Goal: Transaction & Acquisition: Obtain resource

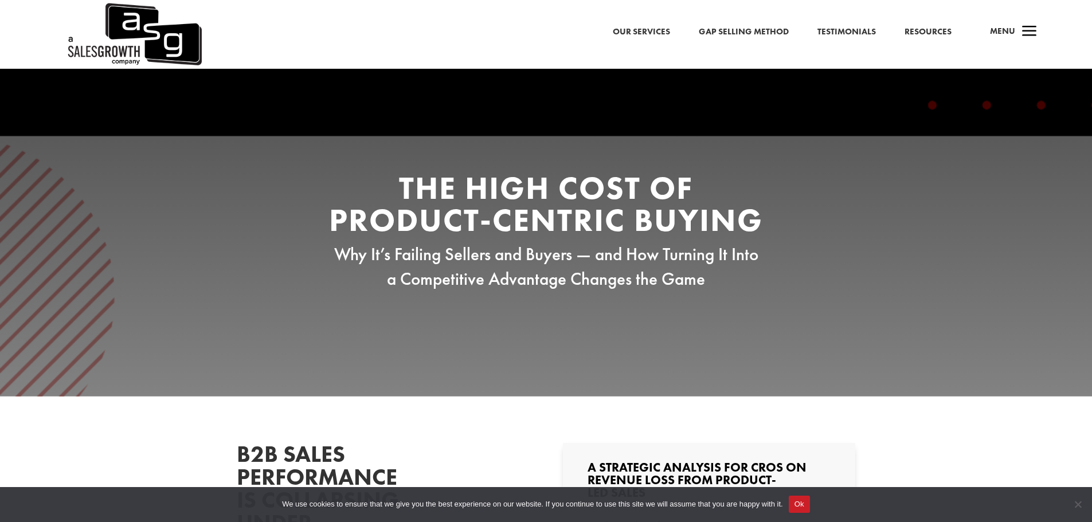
click at [800, 502] on button "Ok" at bounding box center [799, 504] width 21 height 17
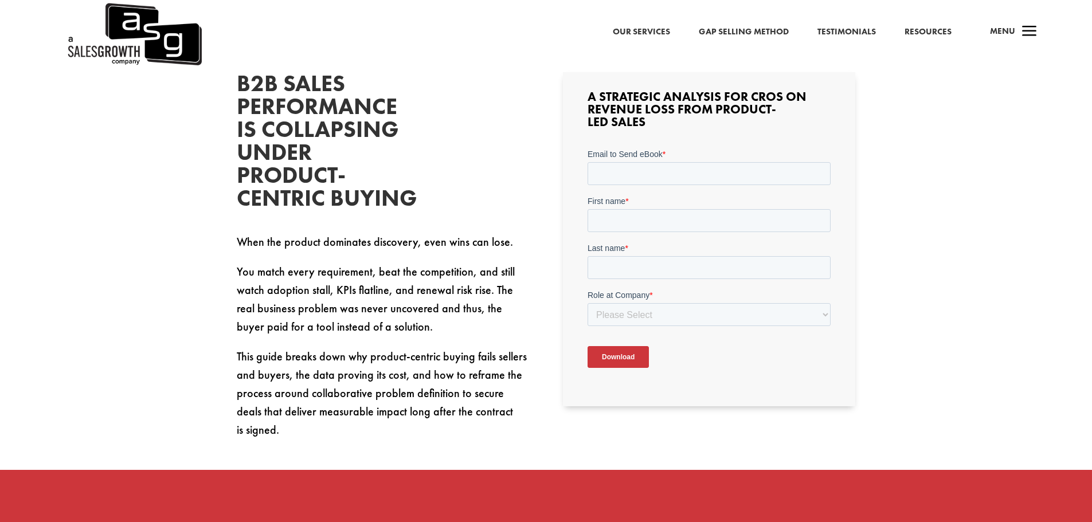
scroll to position [344, 0]
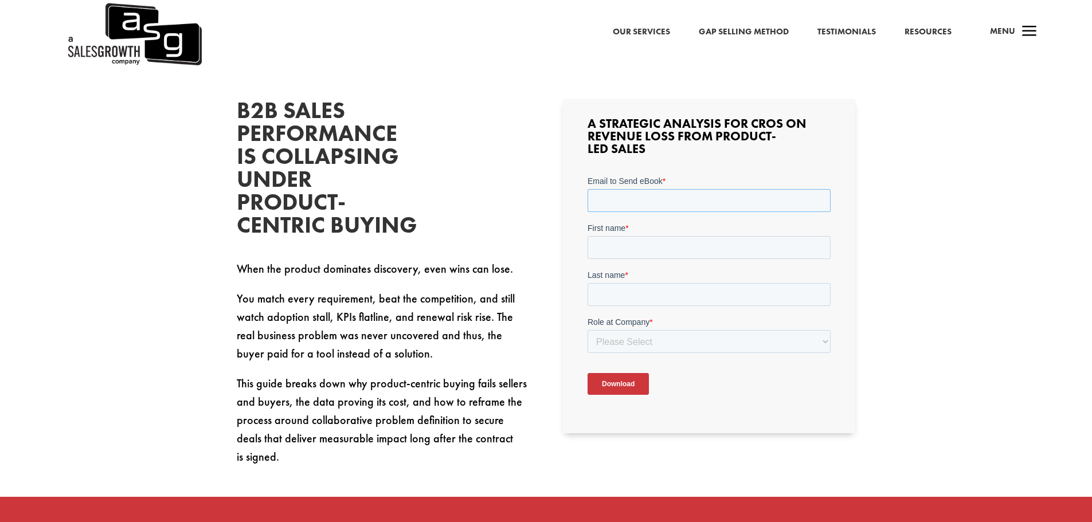
click at [696, 199] on input "Email to Send eBook *" at bounding box center [708, 200] width 243 height 23
type input "[PERSON_NAME][EMAIL_ADDRESS][PERSON_NAME][DOMAIN_NAME]"
type input "[PERSON_NAME]"
click at [754, 289] on input "Last name *" at bounding box center [708, 294] width 243 height 23
type input "[PERSON_NAME]"
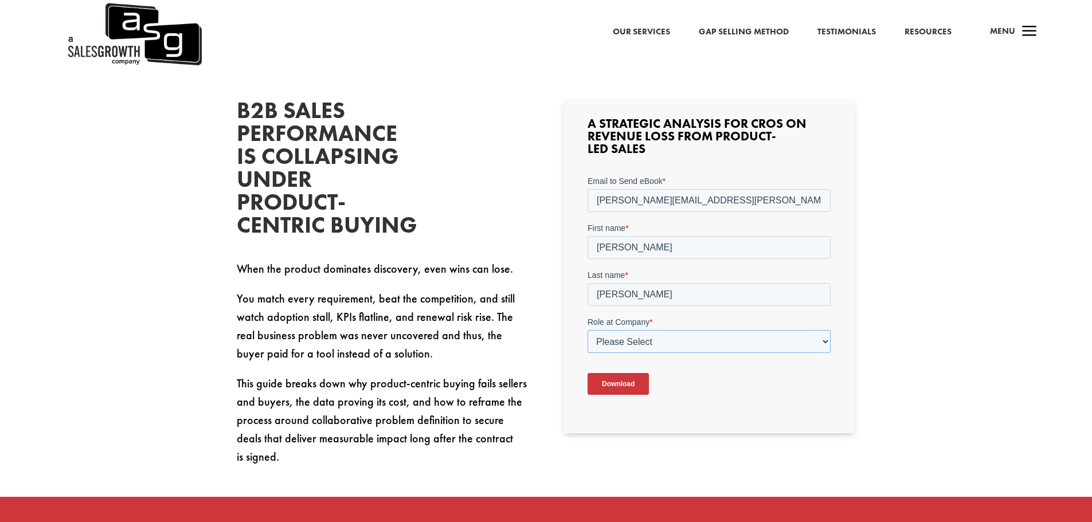
click at [781, 351] on select "Please Select C-Level (CRO, CSO, etc) Senior Leadership (VP of Sales, VP of Ena…" at bounding box center [708, 341] width 243 height 23
select select "Director/Manager (Sales Director, Regional Sales Manager, etc)"
click at [587, 330] on select "Please Select C-Level (CRO, CSO, etc) Senior Leadership (VP of Sales, VP of Ena…" at bounding box center [708, 341] width 243 height 23
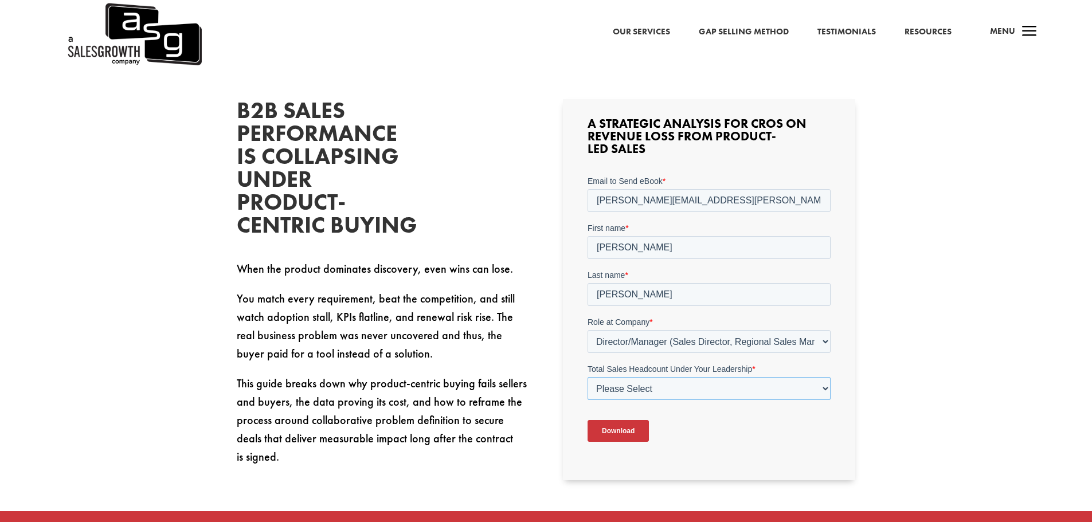
click at [822, 391] on select "Please Select Just Me 1-9 [PHONE_NUMBER] [PHONE_NUMBER]+" at bounding box center [708, 388] width 243 height 23
select select "1-9"
click at [587, 377] on select "Please Select Just Me 1-9 [PHONE_NUMBER] [PHONE_NUMBER]+" at bounding box center [708, 388] width 243 height 23
click at [628, 436] on input "Download" at bounding box center [617, 431] width 61 height 22
